Goal: Task Accomplishment & Management: Manage account settings

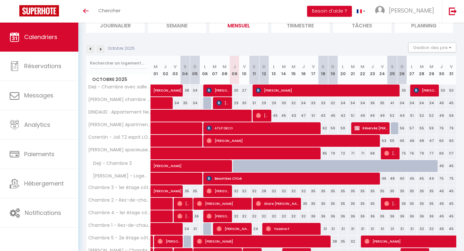
scroll to position [55, 0]
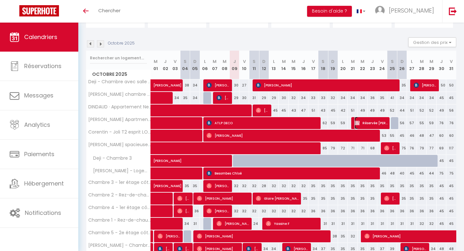
click at [366, 124] on span "Réservée mathieu" at bounding box center [370, 123] width 33 height 12
select select "OK"
select select "KO"
select select "0"
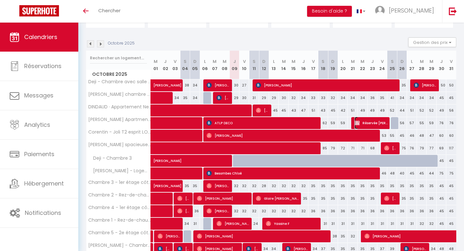
select select "1"
select select
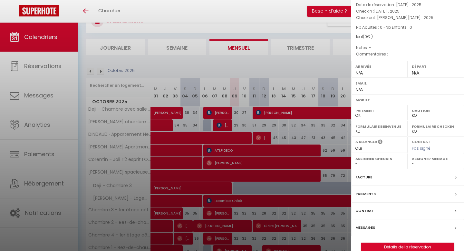
scroll to position [82, 0]
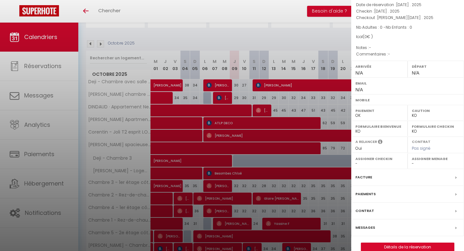
click at [370, 174] on label "Facture" at bounding box center [363, 177] width 17 height 7
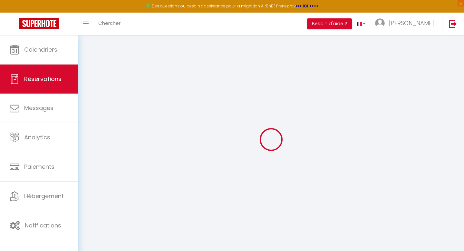
select select
checkbox input "false"
select select
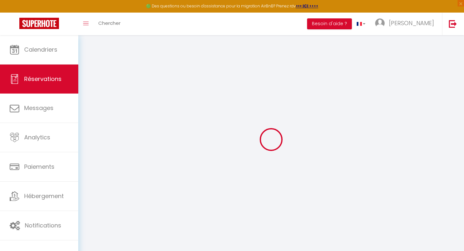
select select
checkbox input "false"
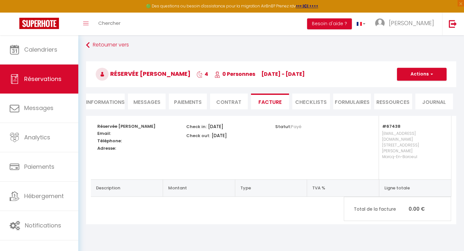
scroll to position [35, 0]
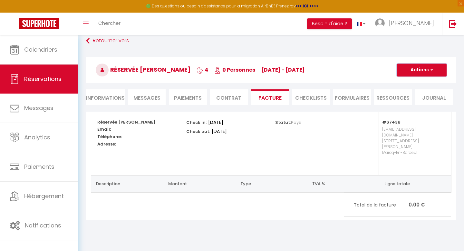
click at [433, 68] on button "Actions" at bounding box center [422, 69] width 50 height 13
click at [417, 93] on link "Aperçu et éditer" at bounding box center [417, 92] width 54 height 8
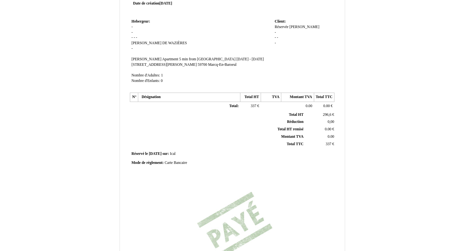
scroll to position [13, 0]
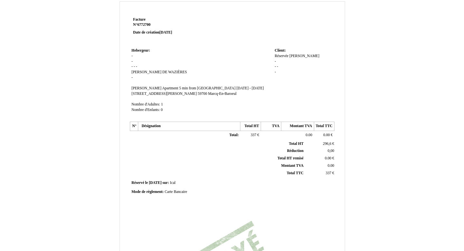
click at [295, 54] on span "[PERSON_NAME]" at bounding box center [304, 56] width 30 height 4
click at [295, 59] on input "[PERSON_NAME]" at bounding box center [312, 62] width 74 height 7
click at [309, 59] on input "[PERSON_NAME]" at bounding box center [312, 62] width 74 height 7
click at [293, 59] on input "[PERSON_NAME]" at bounding box center [312, 62] width 74 height 7
click at [321, 59] on input "[PERSON_NAME]" at bounding box center [312, 62] width 74 height 7
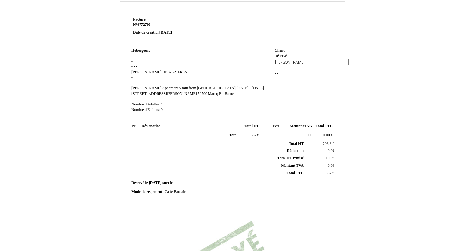
type input "[PERSON_NAME]"
click at [303, 75] on div "Réservée Réservée [PERSON_NAME] - - - -" at bounding box center [304, 70] width 58 height 34
click at [133, 56] on td "Hebergeur: Hebergeur: - - - - - [PERSON_NAME] DE WAZIÈRES - [PERSON_NAME] Apart…" at bounding box center [201, 82] width 143 height 73
click at [150, 64] on td "Hebergeur: Hebergeur: - - - - - [PERSON_NAME] DE WAZIÈRES - [PERSON_NAME] Apart…" at bounding box center [201, 82] width 143 height 73
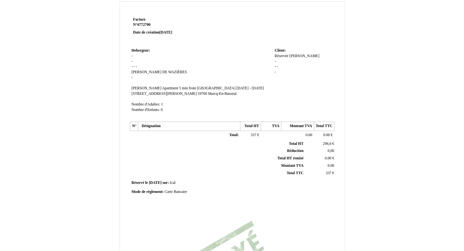
click at [138, 65] on td "Hebergeur: Hebergeur: - - - - - [PERSON_NAME] DE WAZIÈRES - [PERSON_NAME] Apart…" at bounding box center [201, 82] width 143 height 73
click at [138, 57] on td "Hebergeur: Hebergeur: - - - - - [PERSON_NAME] DE WAZIÈRES - [PERSON_NAME] Apart…" at bounding box center [201, 82] width 143 height 73
